Goal: Transaction & Acquisition: Download file/media

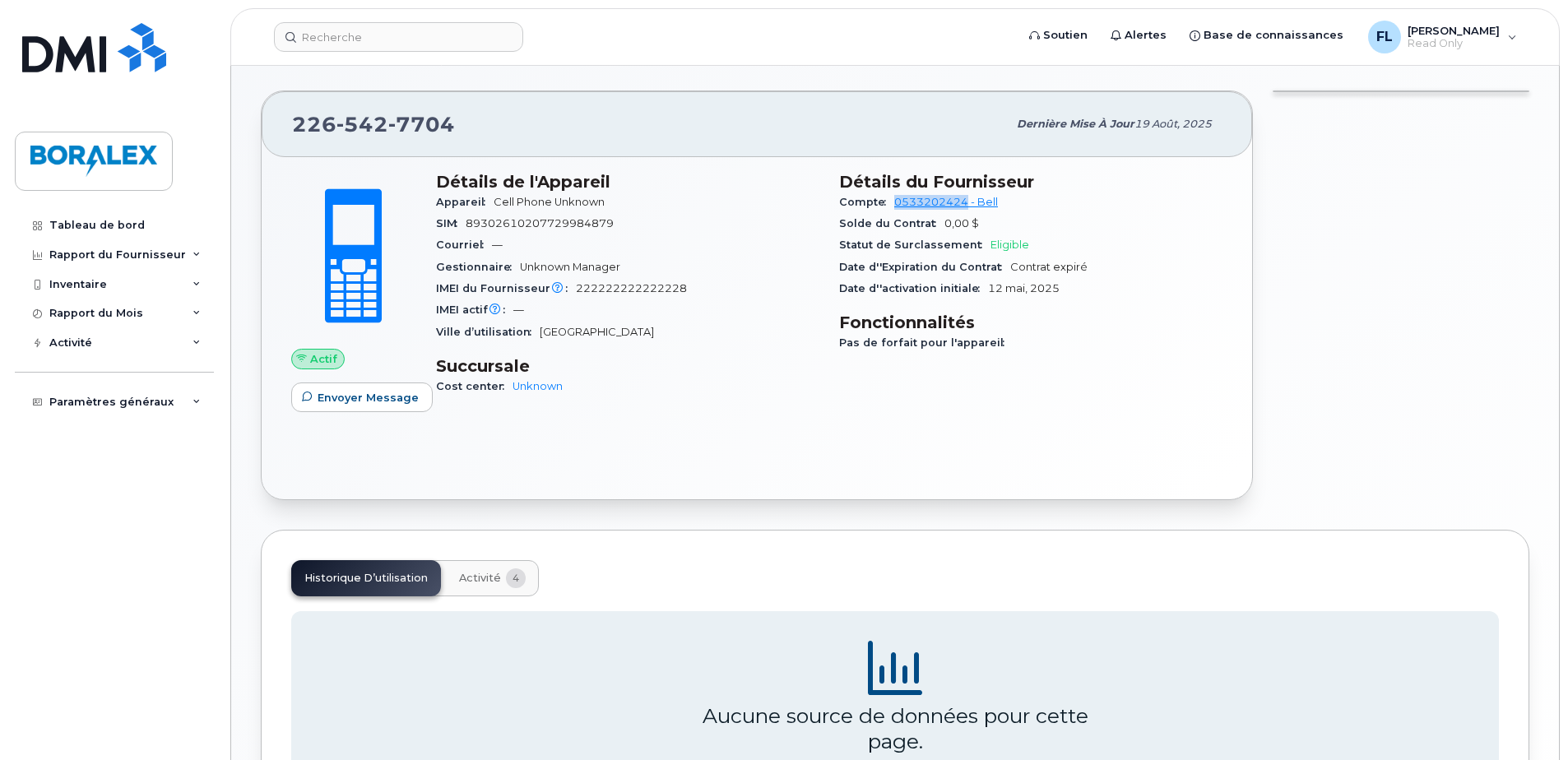
scroll to position [329, 0]
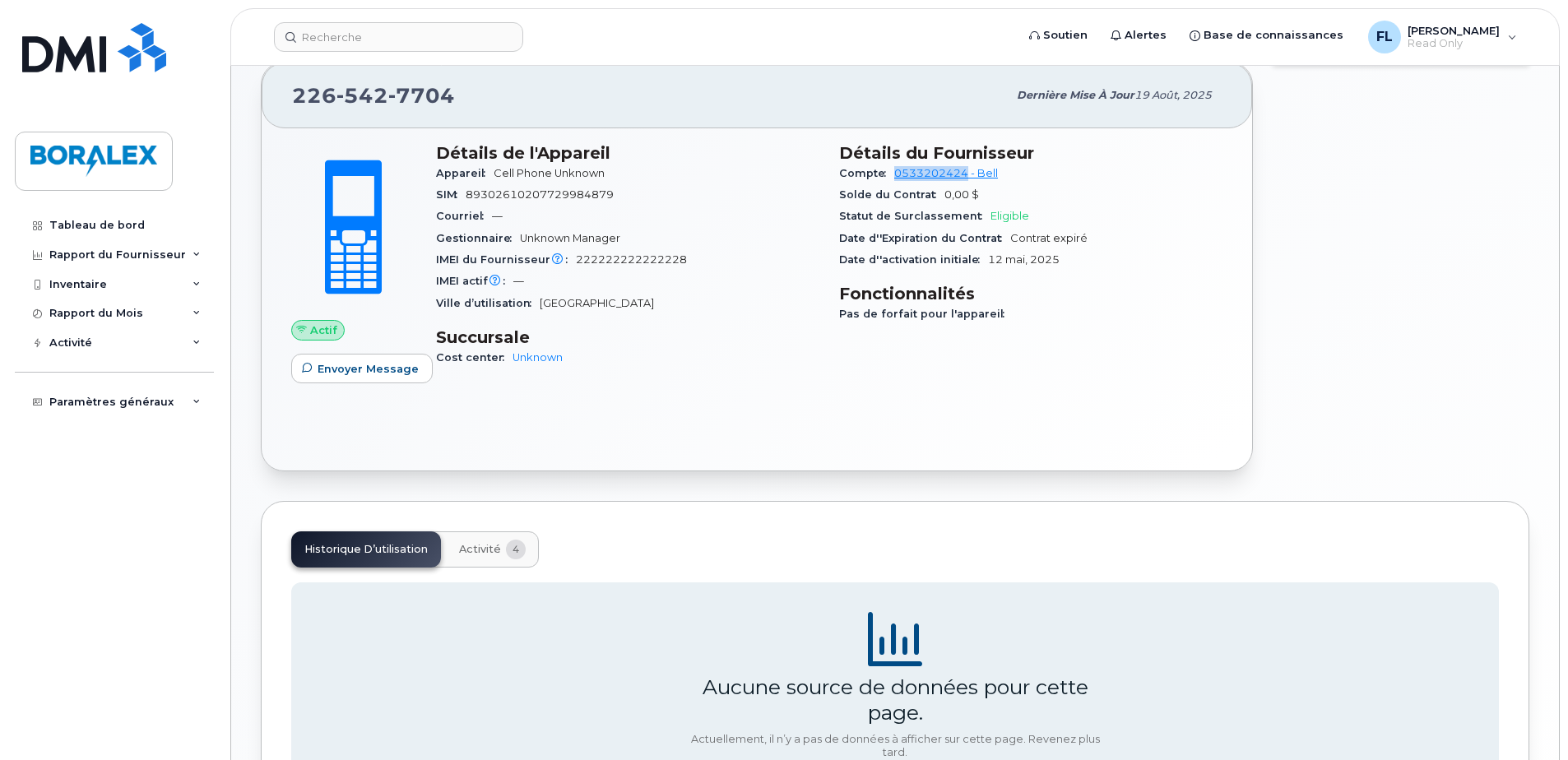
click at [483, 551] on span "Activité" at bounding box center [480, 549] width 42 height 13
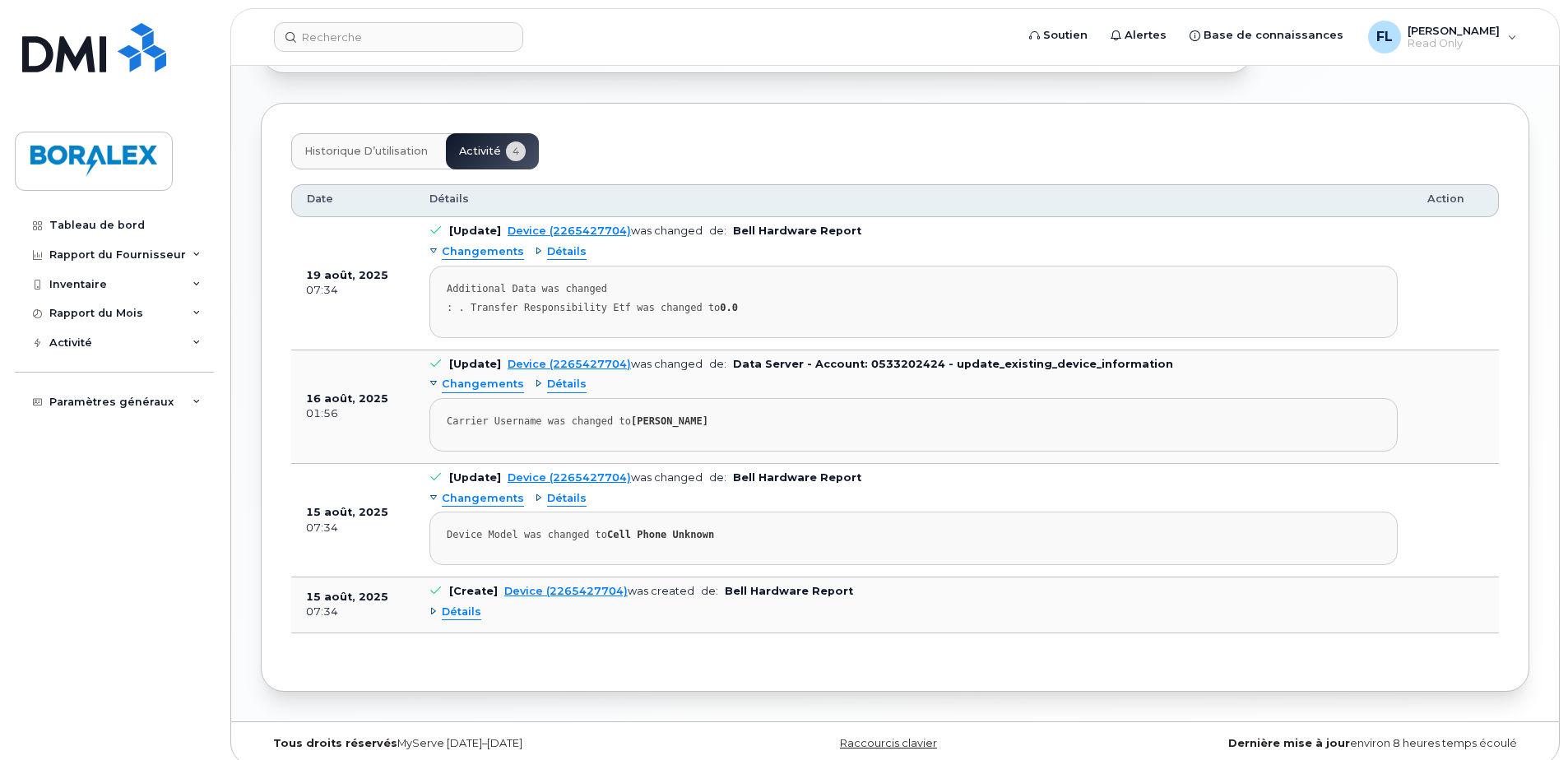
scroll to position [741, 0]
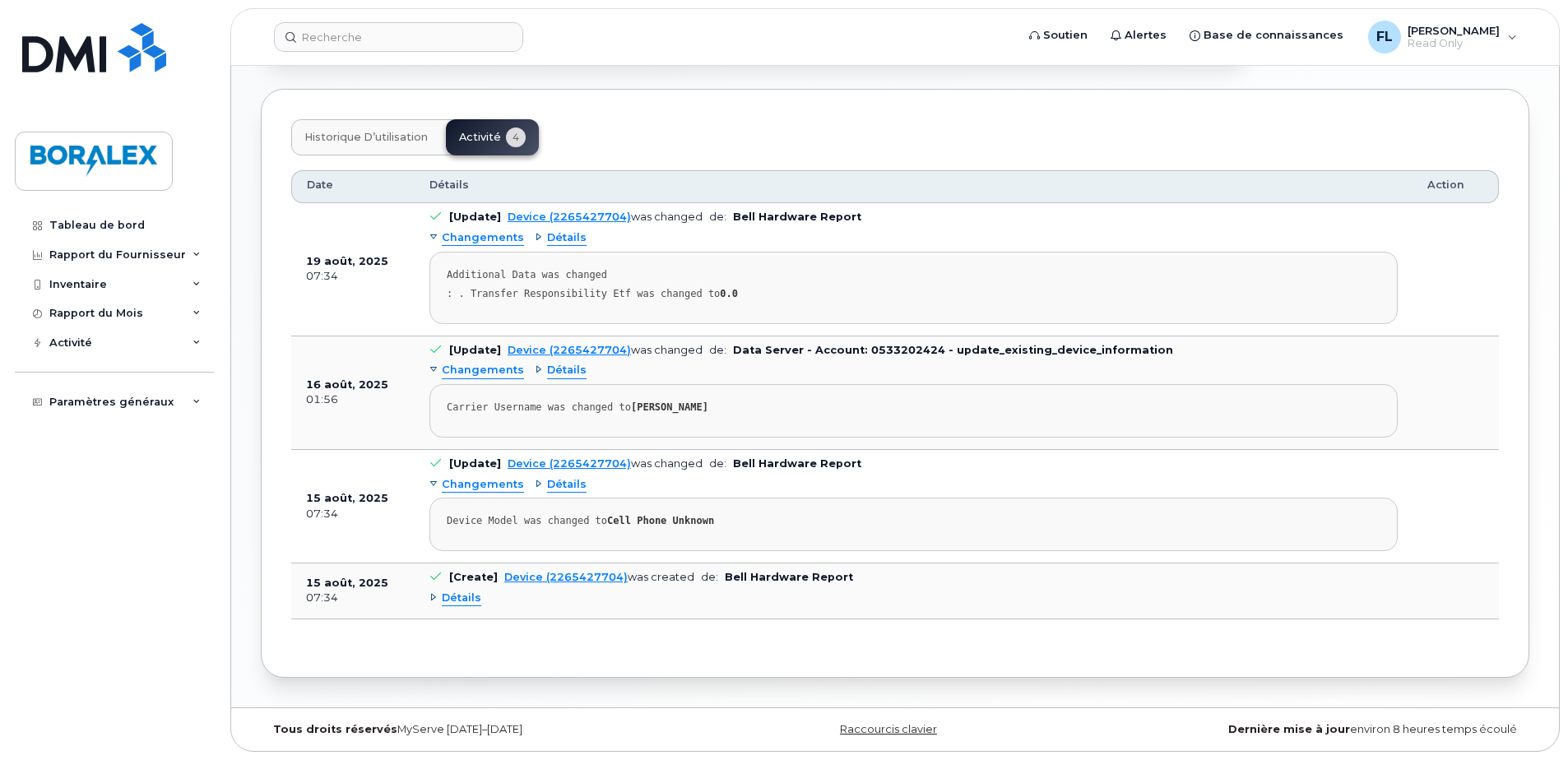
click at [534, 236] on div "Détails" at bounding box center [560, 238] width 52 height 16
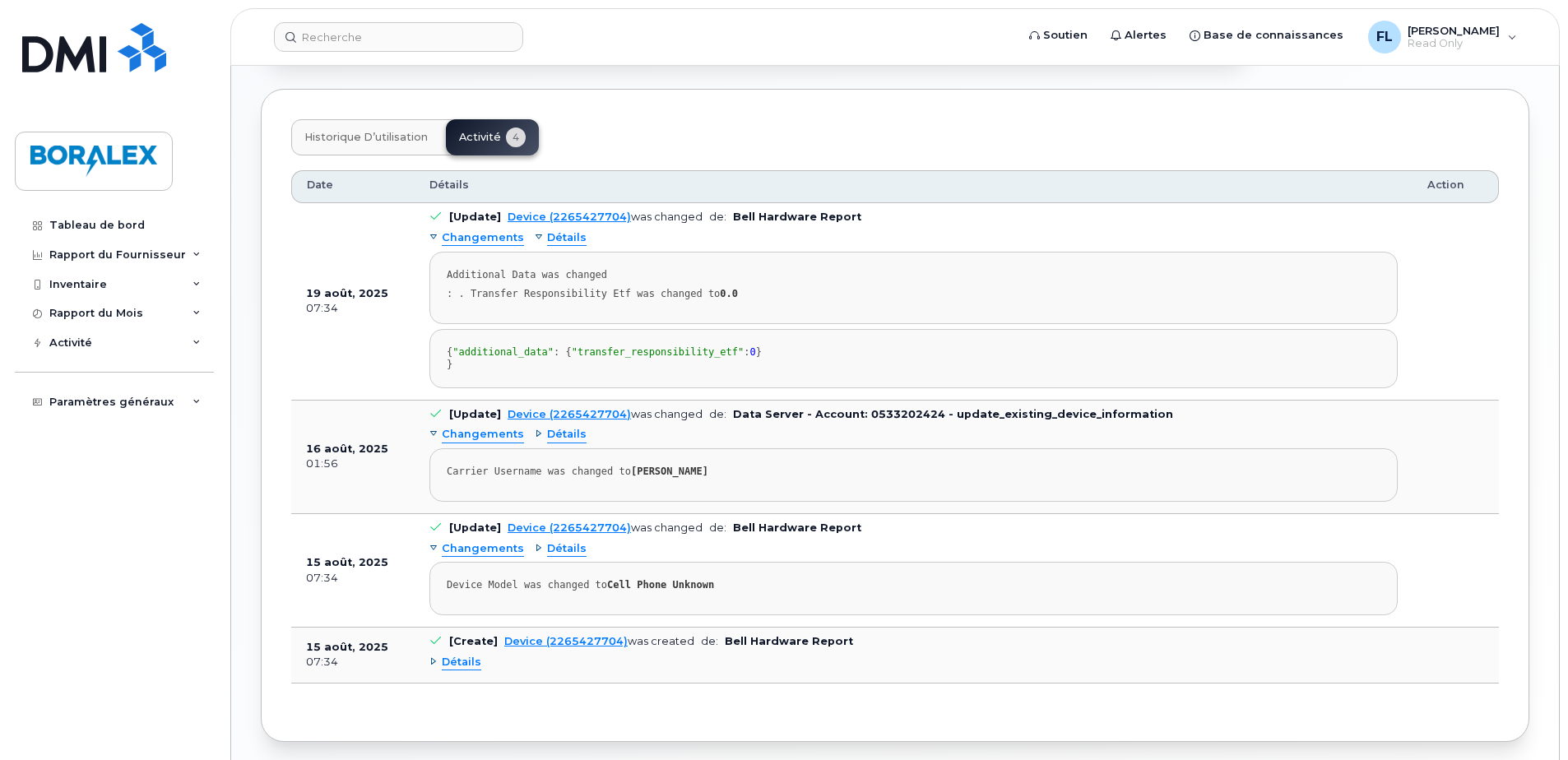
click at [452, 670] on span "Détails" at bounding box center [461, 662] width 40 height 16
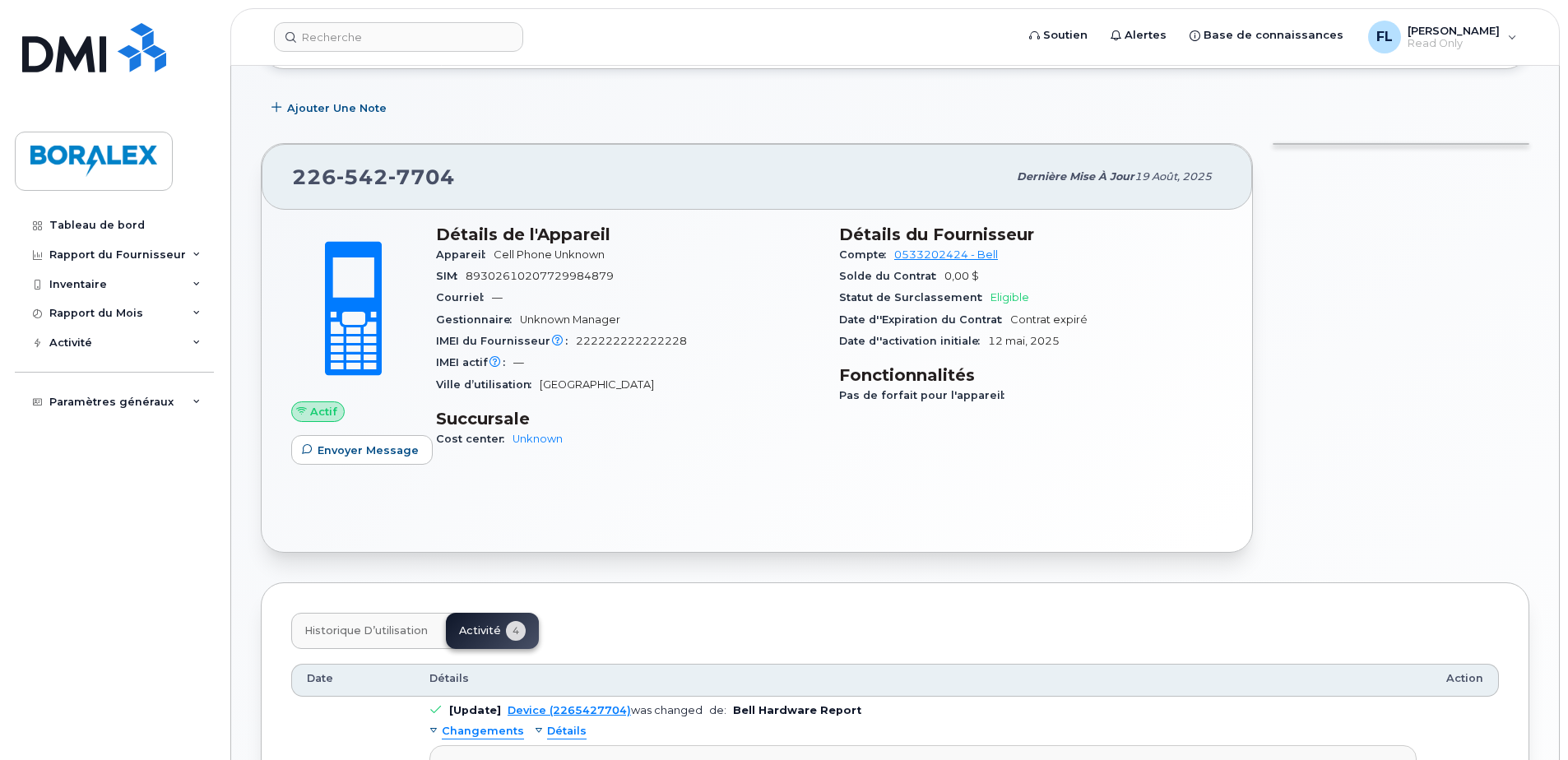
scroll to position [0, 0]
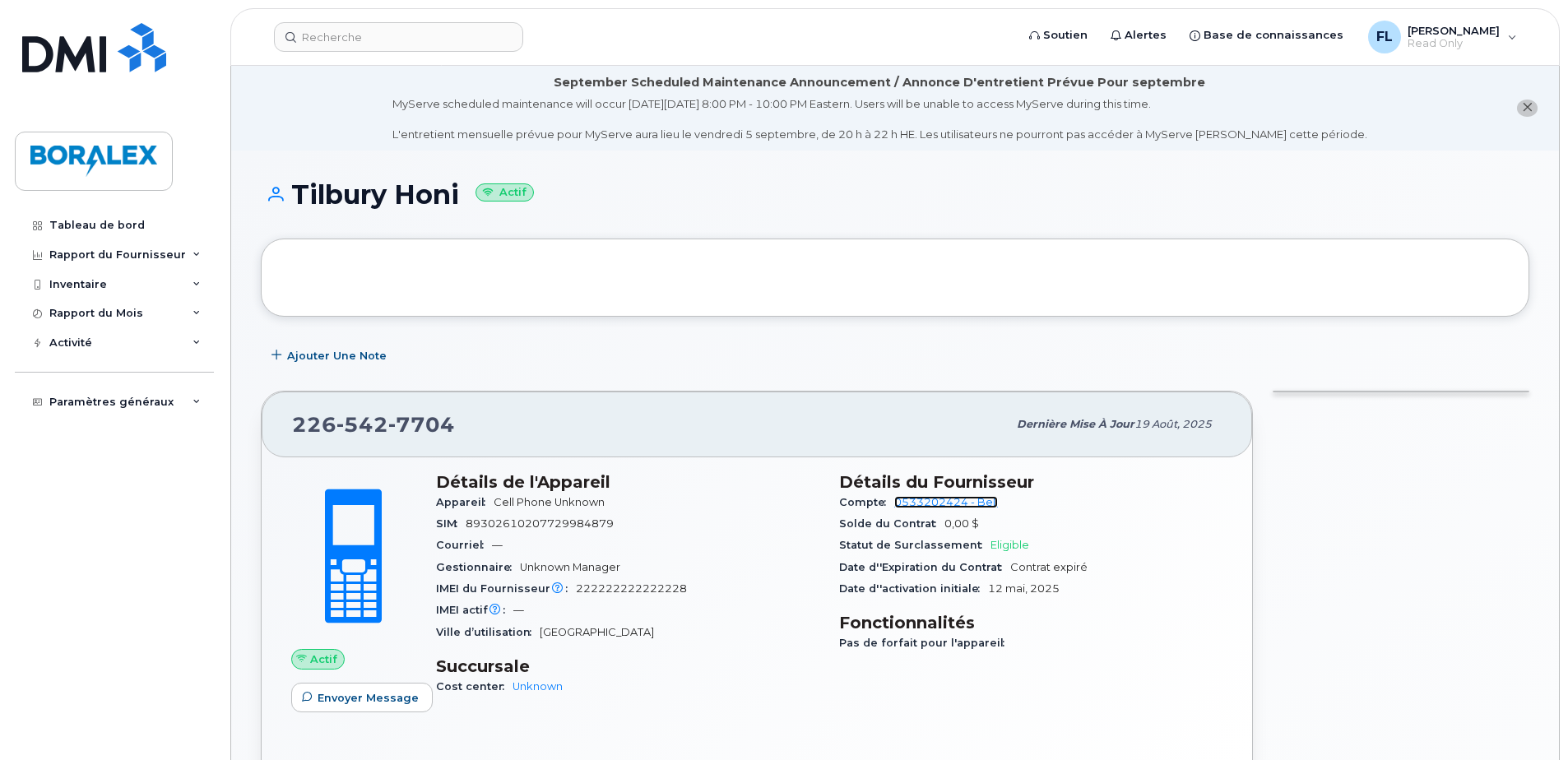
click at [934, 503] on link "0533202424 - Bell" at bounding box center [947, 502] width 104 height 12
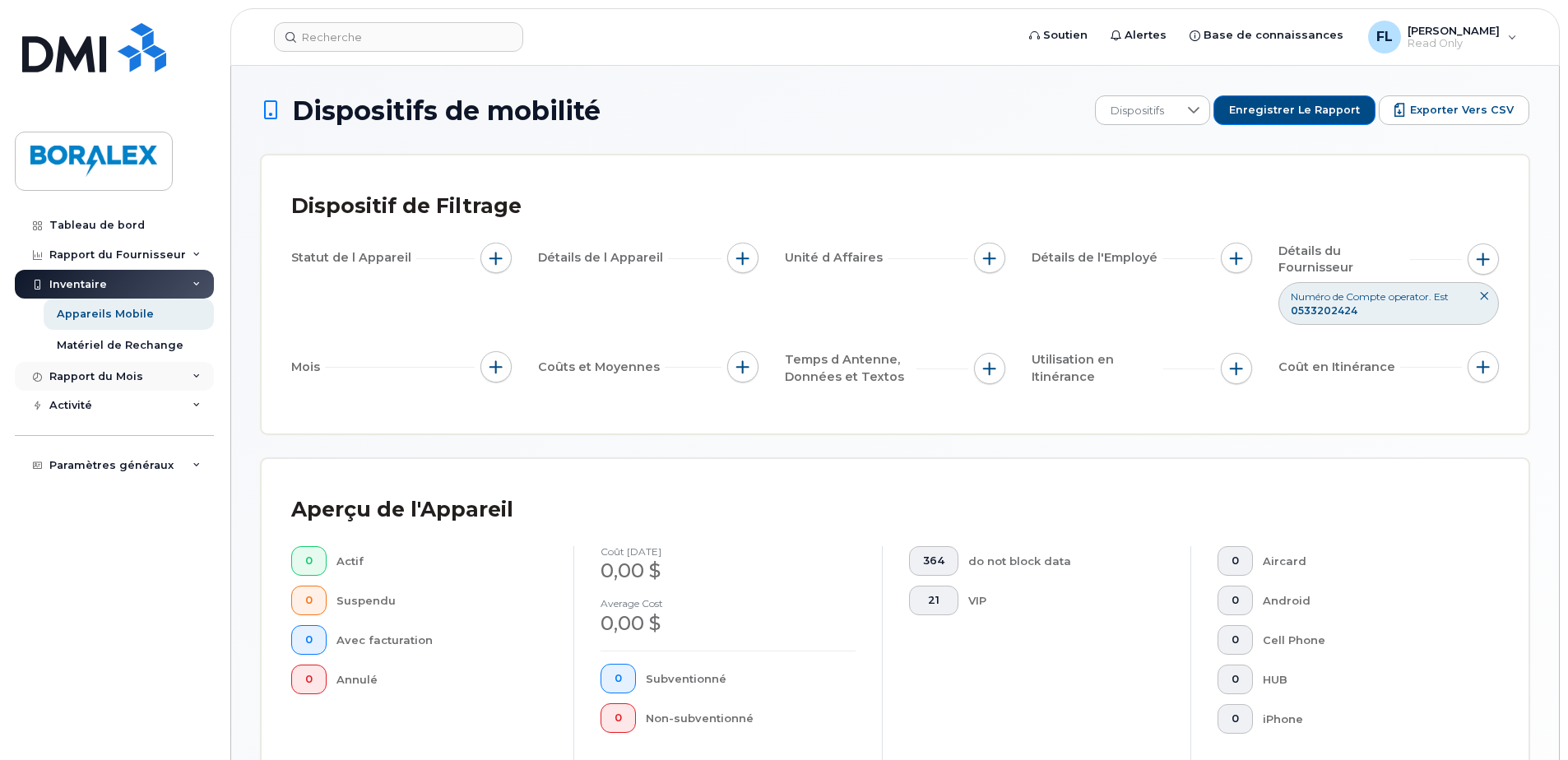
click at [196, 375] on icon at bounding box center [196, 376] width 8 height 8
click at [193, 252] on icon at bounding box center [196, 255] width 8 height 8
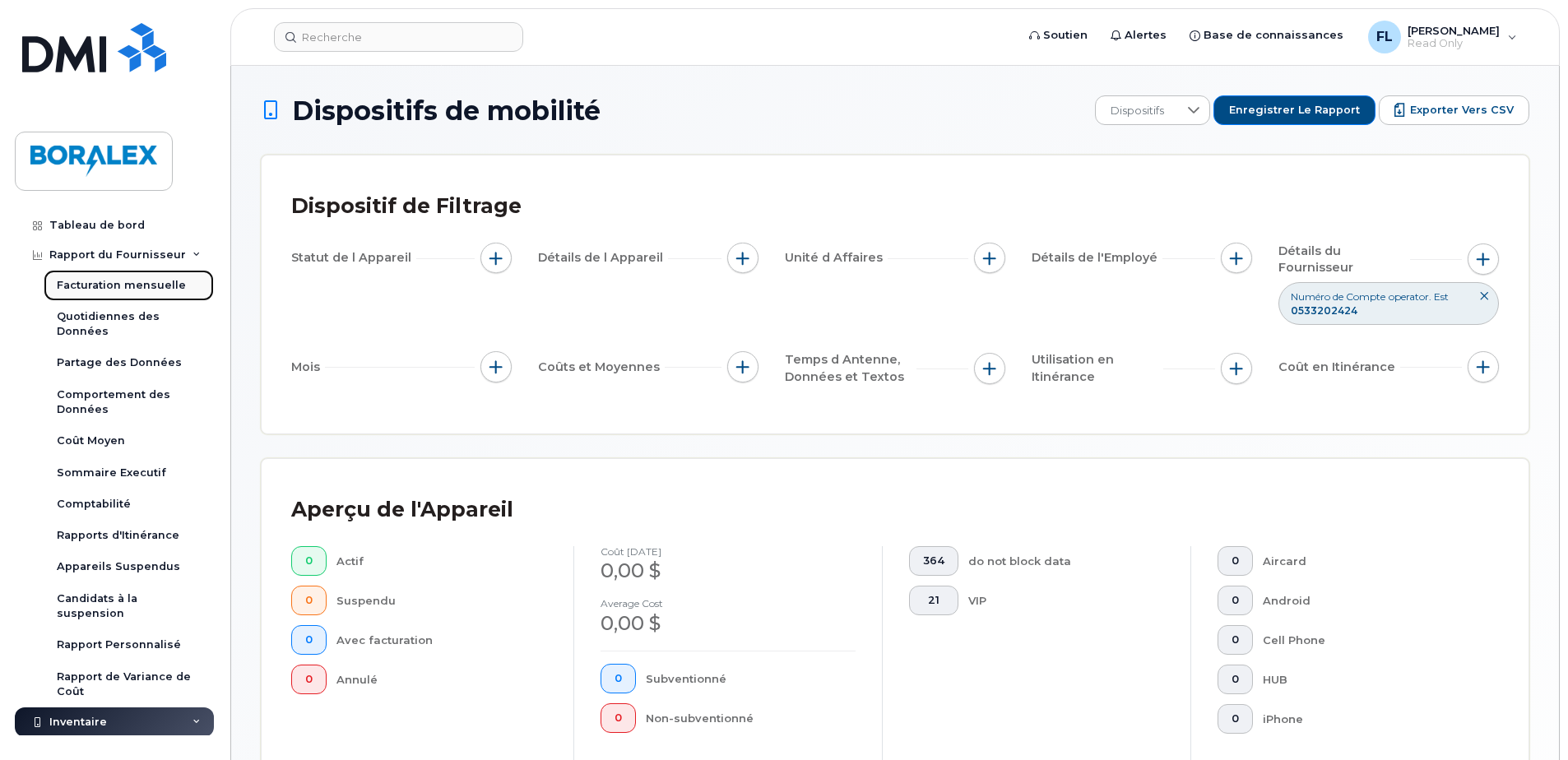
click at [117, 282] on div "Facturation mensuelle" at bounding box center [120, 285] width 129 height 15
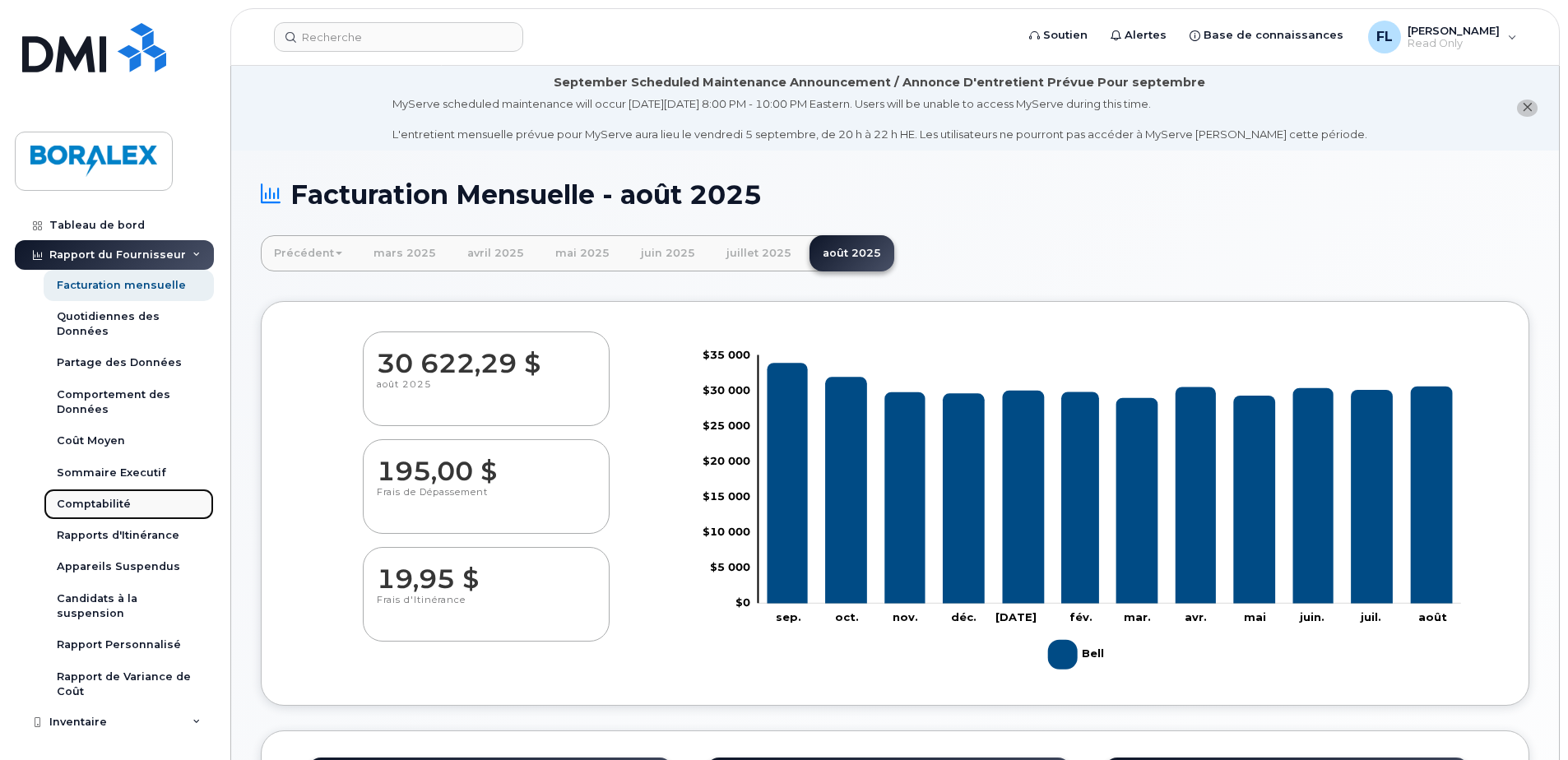
click at [87, 498] on div "Comptabilité" at bounding box center [94, 505] width 74 height 15
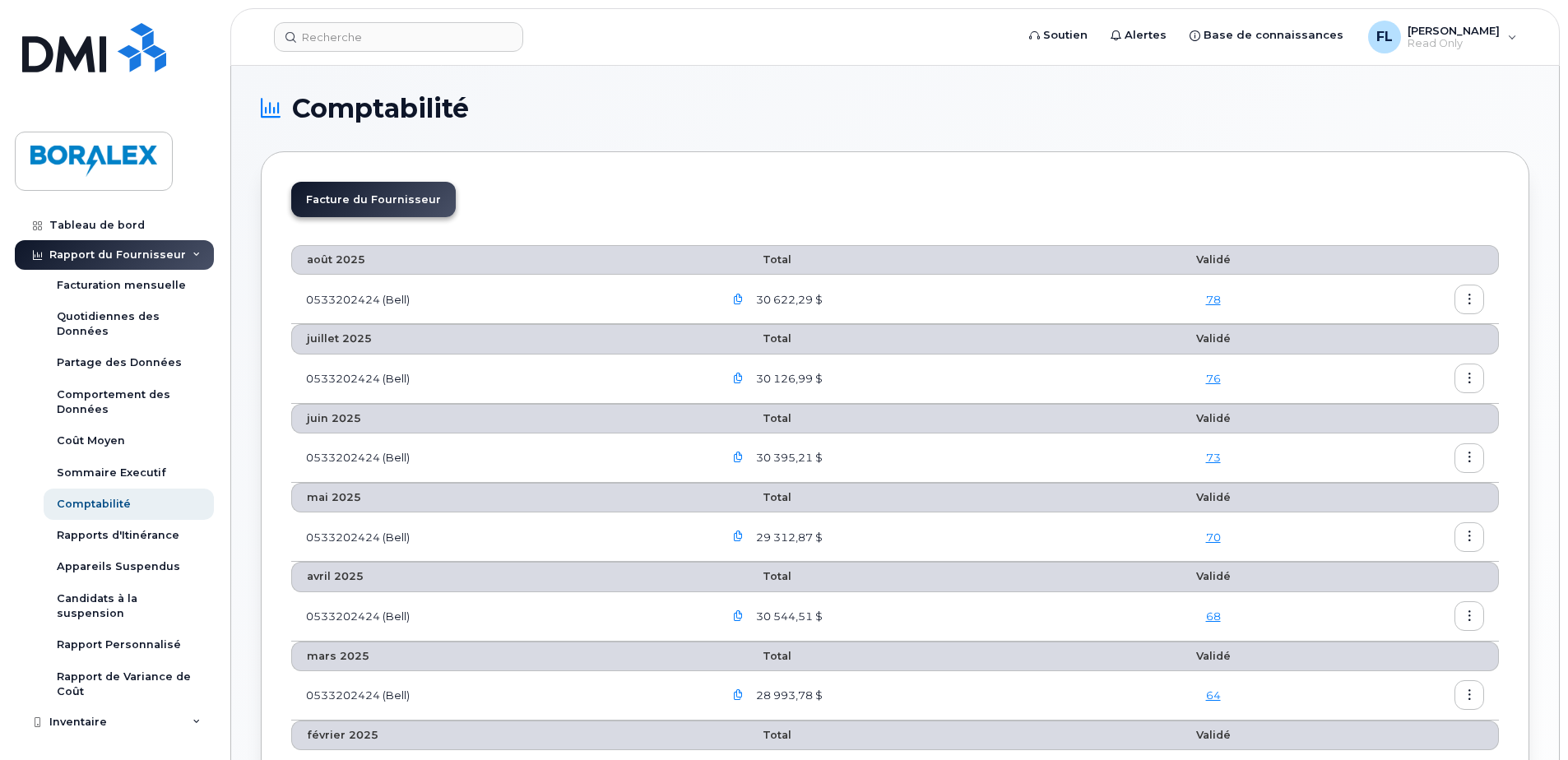
click at [1471, 294] on icon "button" at bounding box center [1470, 300] width 11 height 11
click at [1387, 329] on span "Détails" at bounding box center [1385, 335] width 45 height 15
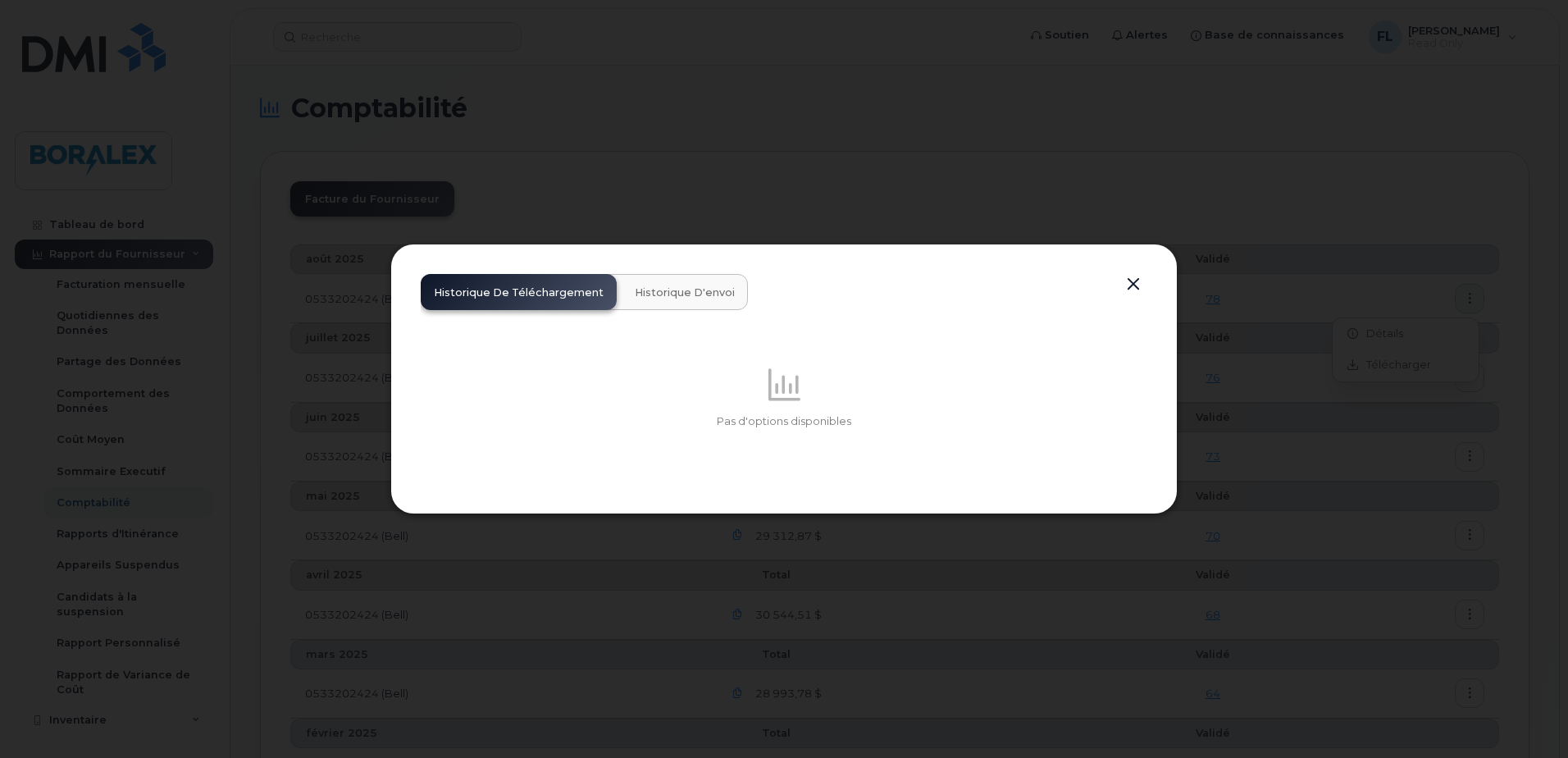
click at [1131, 280] on button "button" at bounding box center [1132, 284] width 25 height 23
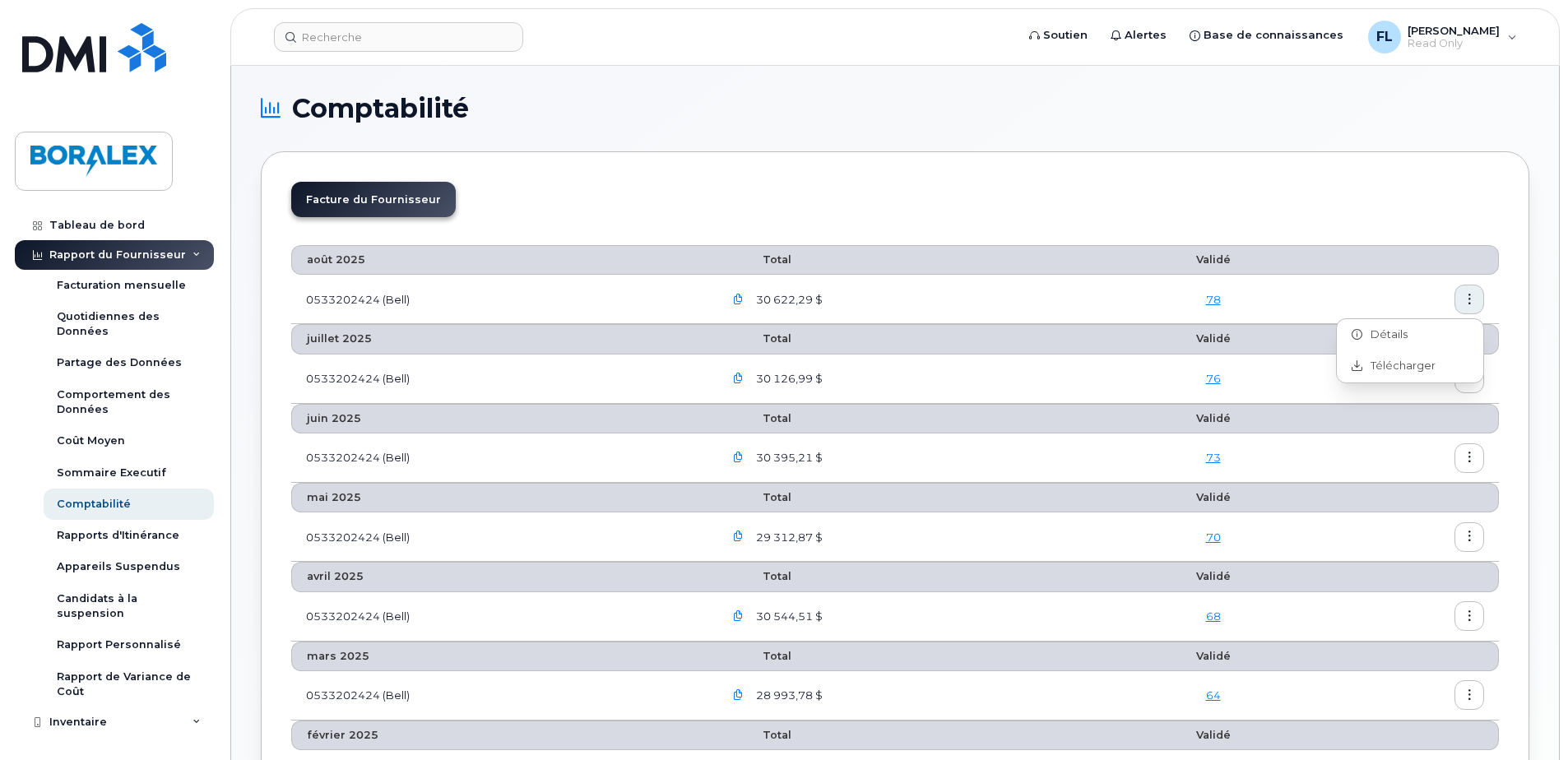
click at [742, 297] on icon "button" at bounding box center [739, 300] width 11 height 11
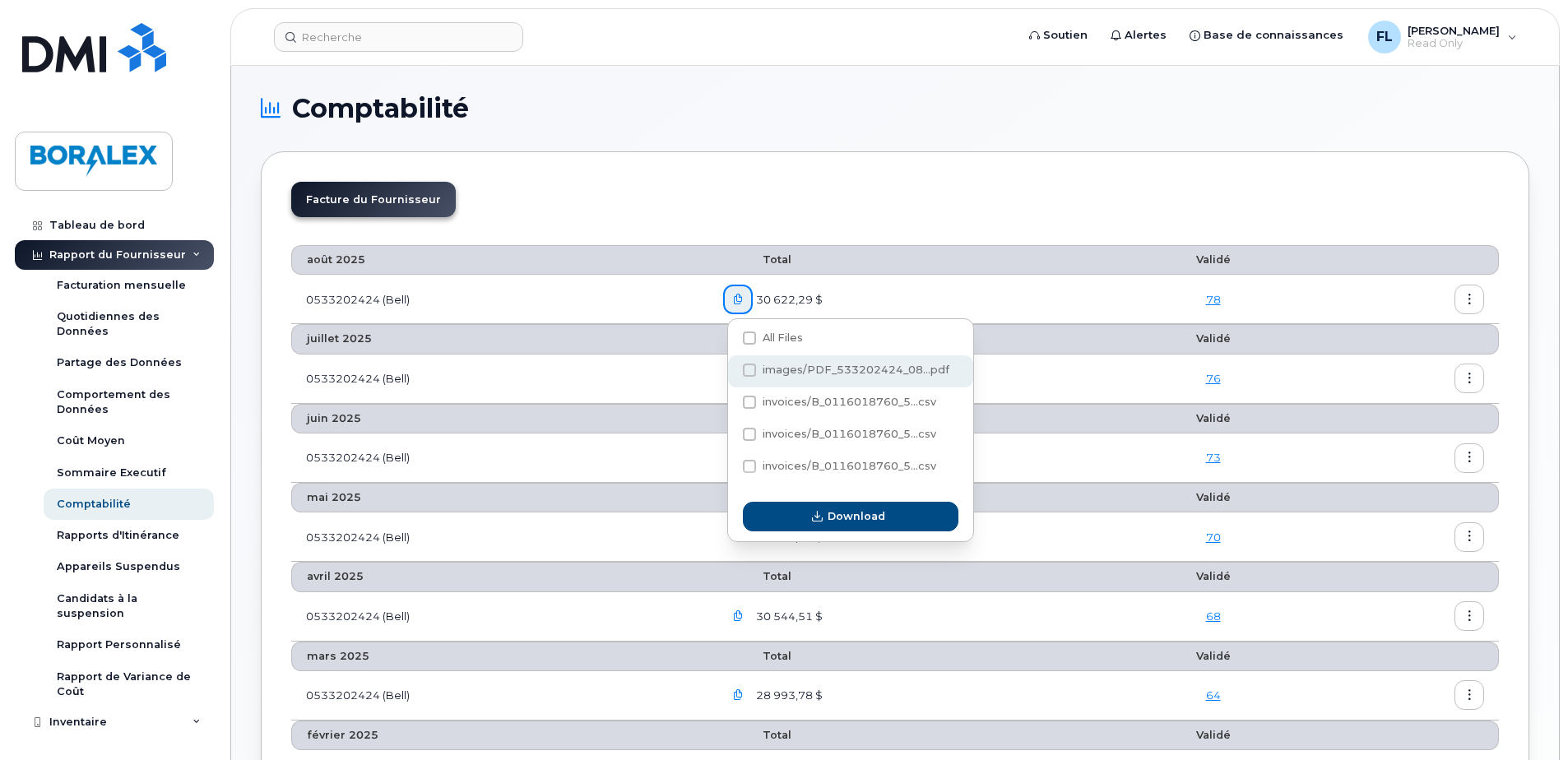
click at [834, 368] on span "images/PDF_533202424_08...pdf" at bounding box center [857, 369] width 187 height 12
click at [732, 368] on input "images/PDF_533202424_08...pdf" at bounding box center [727, 370] width 8 height 8
checkbox input "true"
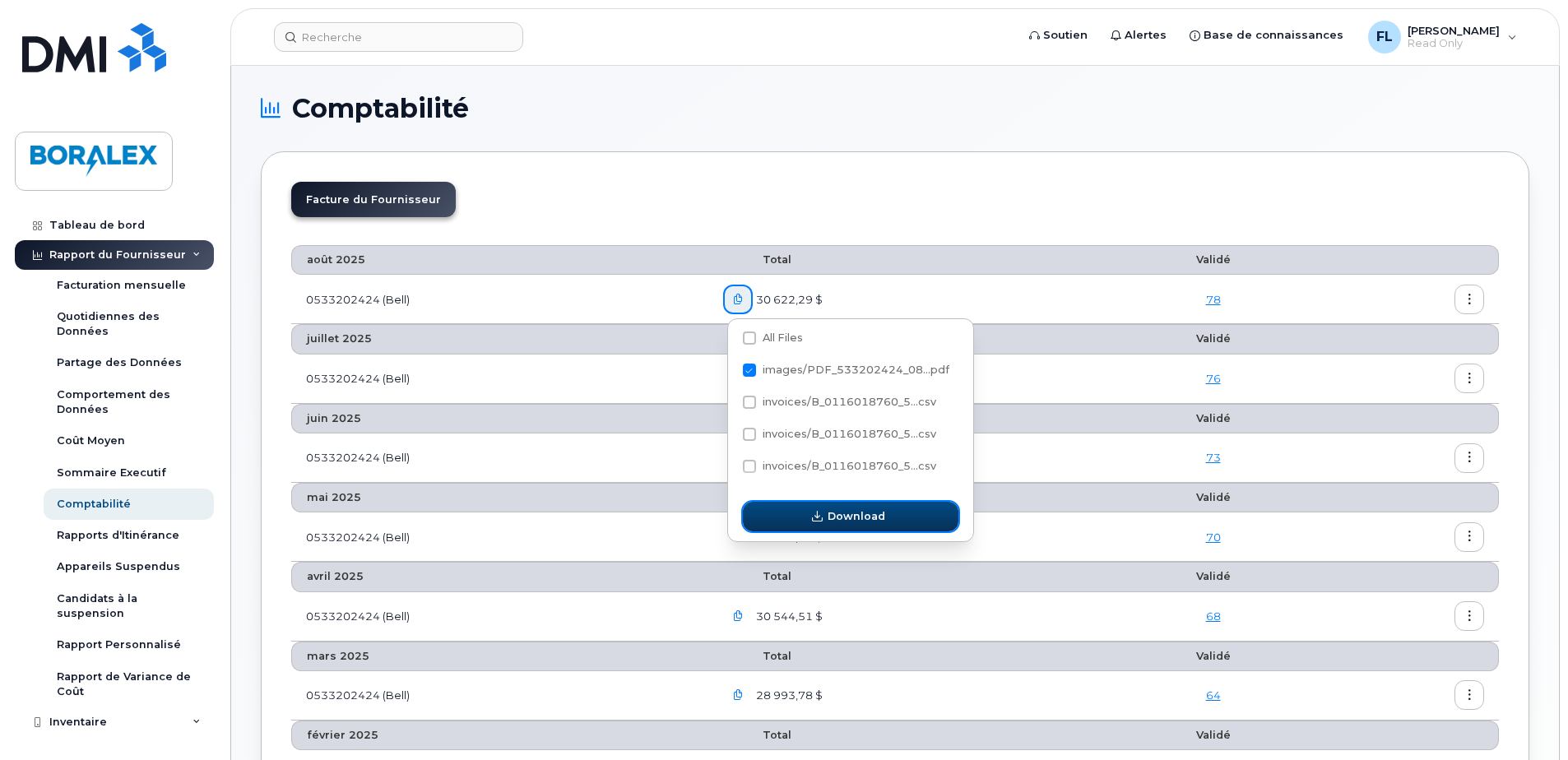
click at [845, 510] on span "Download" at bounding box center [857, 516] width 57 height 16
